Goal: Task Accomplishment & Management: Complete application form

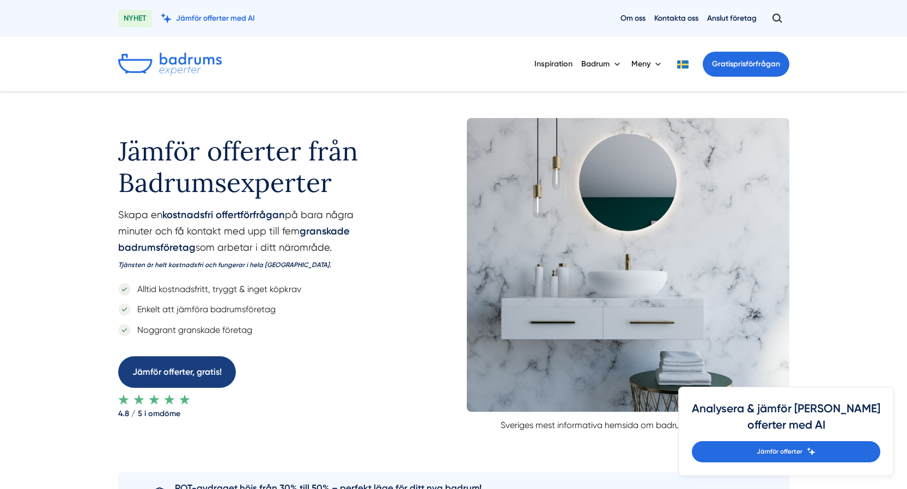
click at [169, 375] on link "Jämför offerter, gratis!" at bounding box center [177, 372] width 118 height 31
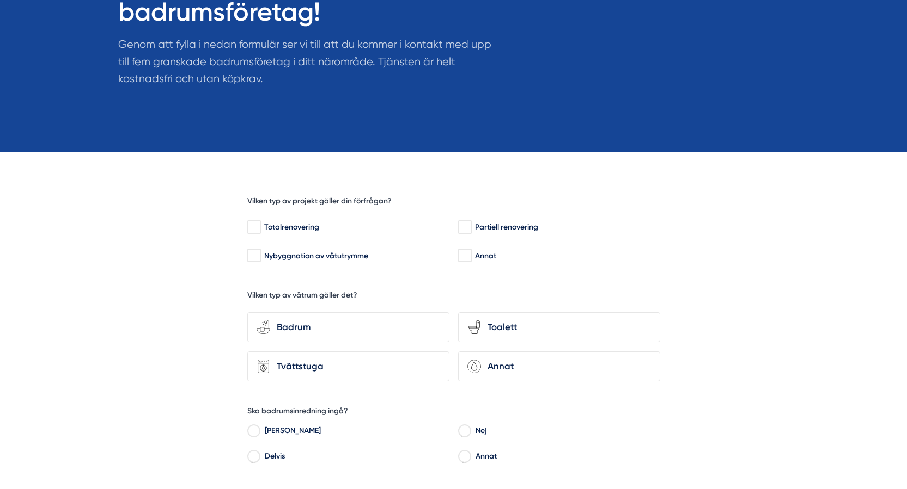
scroll to position [163, 0]
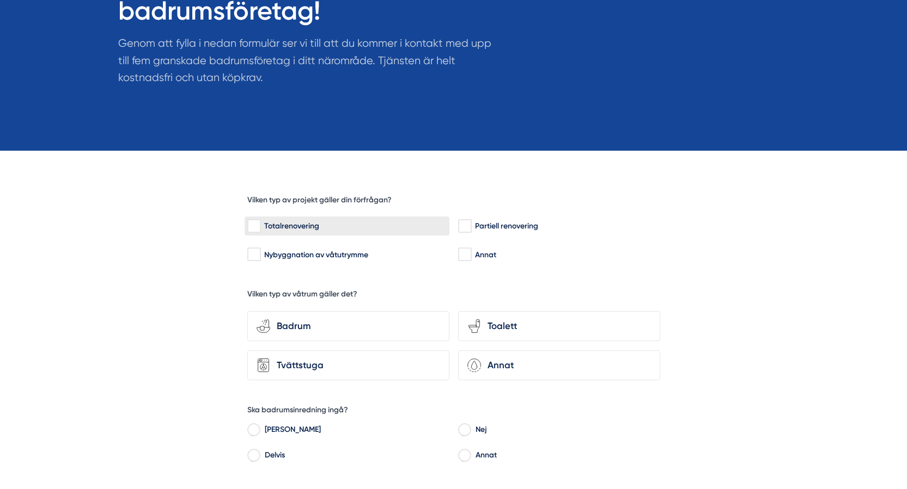
click at [253, 224] on input "Totalrenovering" at bounding box center [253, 226] width 13 height 11
checkbox input "true"
click at [313, 323] on div "Badrum" at bounding box center [355, 326] width 170 height 15
click at [0, 0] on input "bathroom-tub-towel Badrum" at bounding box center [0, 0] width 0 height 0
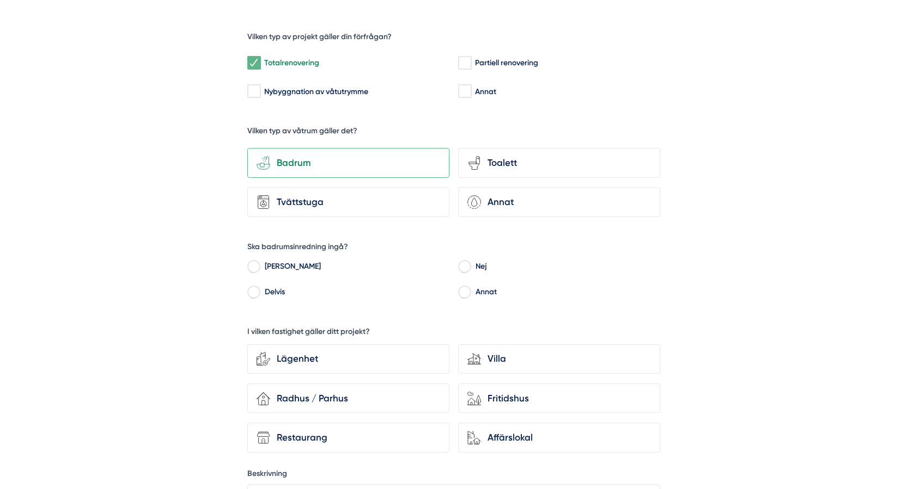
scroll to position [54, 0]
